Goal: Task Accomplishment & Management: Use online tool/utility

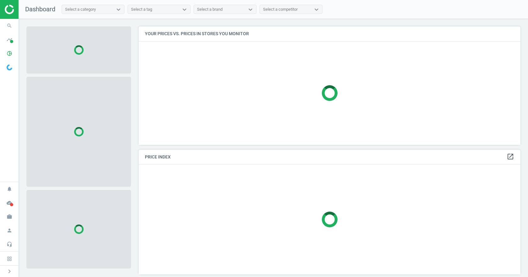
scroll to position [128, 387]
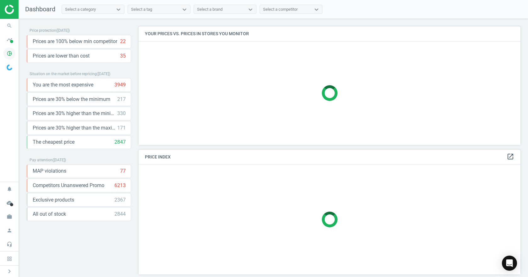
click at [13, 52] on icon "pie_chart_outlined" at bounding box center [9, 53] width 12 height 12
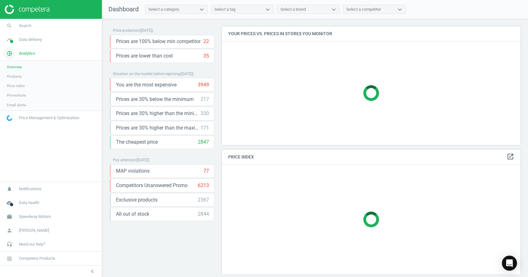
scroll to position [128, 303]
click at [23, 77] on link "Products" at bounding box center [51, 76] width 102 height 9
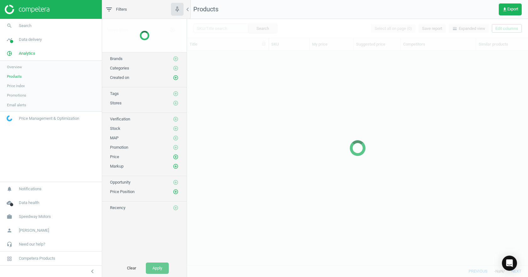
scroll to position [205, 336]
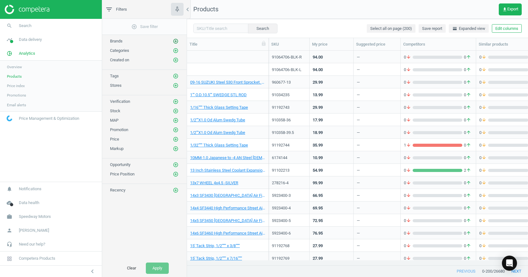
click at [175, 42] on icon "add_circle_outline" at bounding box center [176, 41] width 6 height 6
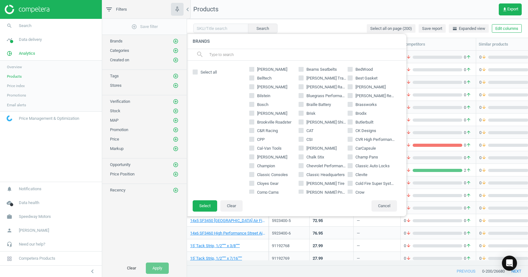
scroll to position [31, 0]
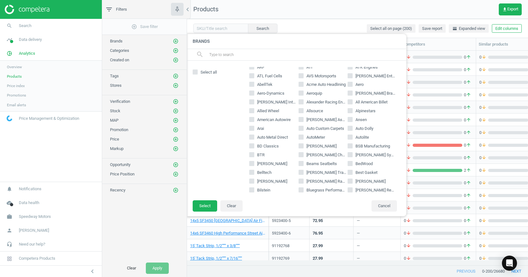
click at [252, 163] on input "Bassett" at bounding box center [252, 163] width 4 height 4
checkbox input "true"
click at [206, 205] on button "Select" at bounding box center [204, 205] width 24 height 11
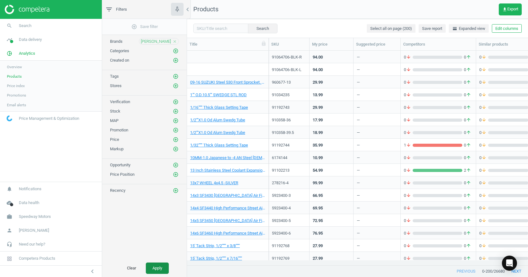
drag, startPoint x: 156, startPoint y: 267, endPoint x: 161, endPoint y: 267, distance: 5.0
click at [156, 267] on button "Apply" at bounding box center [157, 267] width 23 height 11
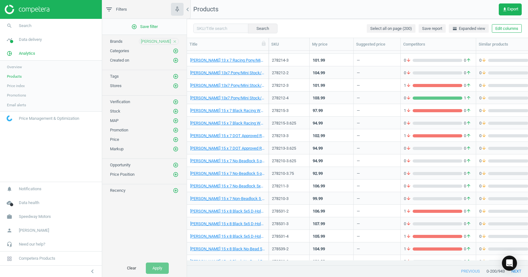
scroll to position [136, 0]
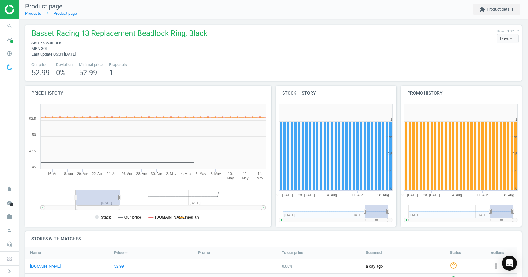
drag, startPoint x: 230, startPoint y: 200, endPoint x: 86, endPoint y: 204, distance: 144.2
click at [86, 204] on rect at bounding box center [98, 197] width 44 height 16
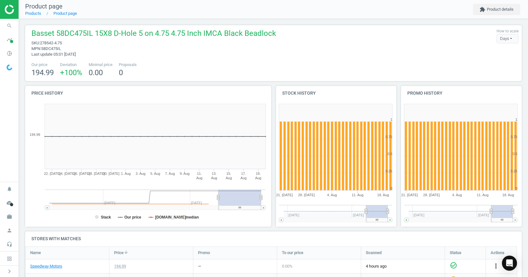
click at [145, 199] on rect at bounding box center [133, 197] width 169 height 16
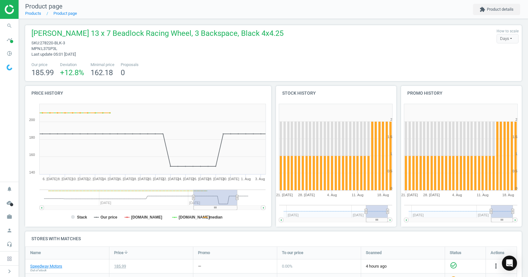
drag, startPoint x: 246, startPoint y: 203, endPoint x: 222, endPoint y: 203, distance: 23.9
click at [222, 203] on rect at bounding box center [215, 197] width 44 height 16
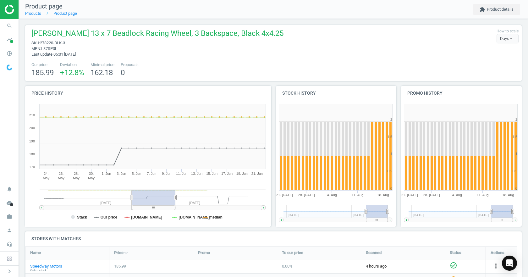
drag, startPoint x: 214, startPoint y: 201, endPoint x: 152, endPoint y: 204, distance: 61.9
click at [152, 204] on rect at bounding box center [154, 197] width 44 height 16
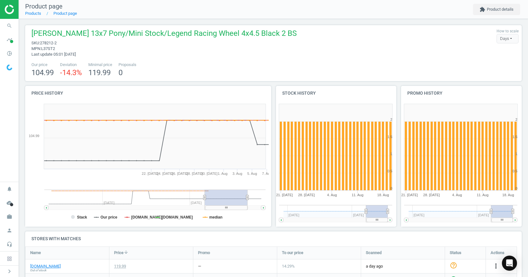
click at [131, 198] on rect at bounding box center [127, 197] width 156 height 16
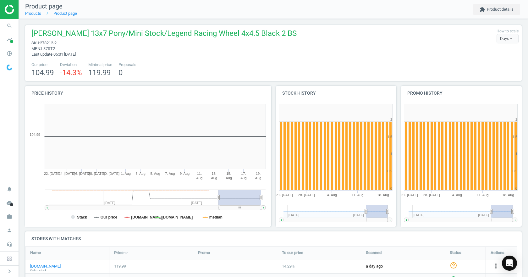
drag, startPoint x: 138, startPoint y: 199, endPoint x: 250, endPoint y: 203, distance: 112.2
click at [250, 203] on rect at bounding box center [239, 197] width 43 height 16
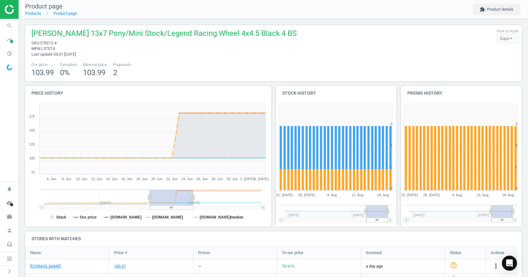
drag, startPoint x: 242, startPoint y: 203, endPoint x: 171, endPoint y: 186, distance: 72.6
click at [174, 197] on rect at bounding box center [171, 197] width 44 height 16
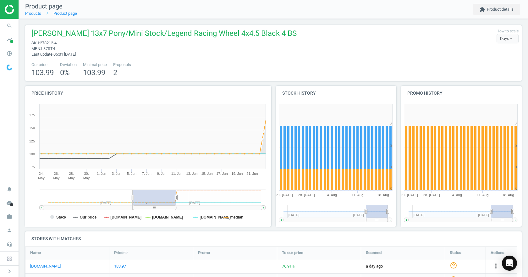
drag, startPoint x: 166, startPoint y: 195, endPoint x: 150, endPoint y: 183, distance: 20.5
click at [150, 196] on rect at bounding box center [155, 197] width 44 height 16
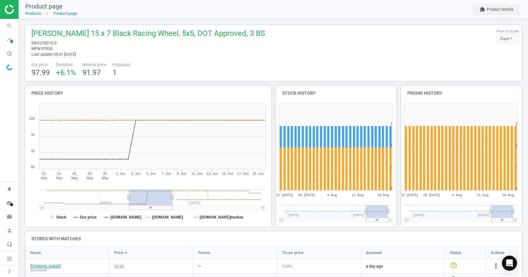
drag, startPoint x: 234, startPoint y: 196, endPoint x: 148, endPoint y: 198, distance: 85.7
click at [148, 198] on rect at bounding box center [150, 197] width 43 height 16
drag, startPoint x: 58, startPoint y: 43, endPoint x: 41, endPoint y: 43, distance: 17.3
click at [41, 43] on span "278215-3" at bounding box center [48, 43] width 17 height 5
copy span "278215-3"
